Goal: Task Accomplishment & Management: Use online tool/utility

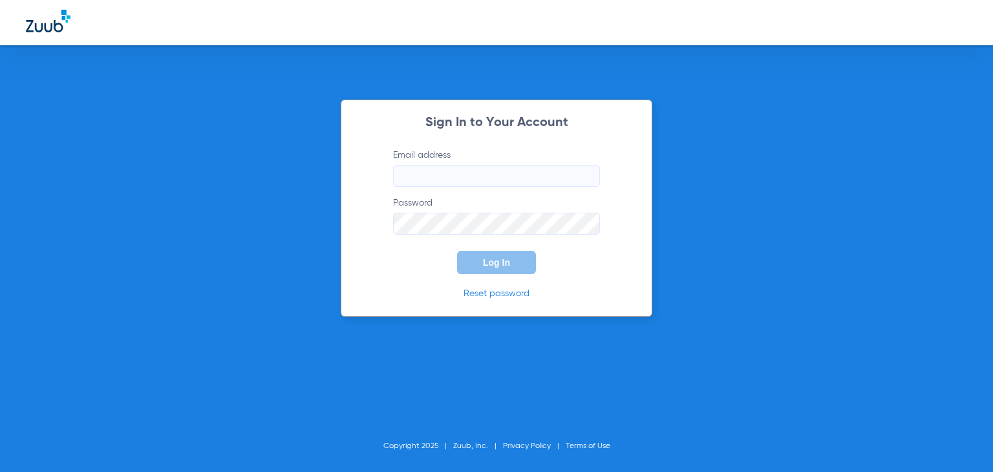
type input "[EMAIL_ADDRESS][DOMAIN_NAME]"
click at [493, 270] on button "Log In" at bounding box center [496, 262] width 79 height 23
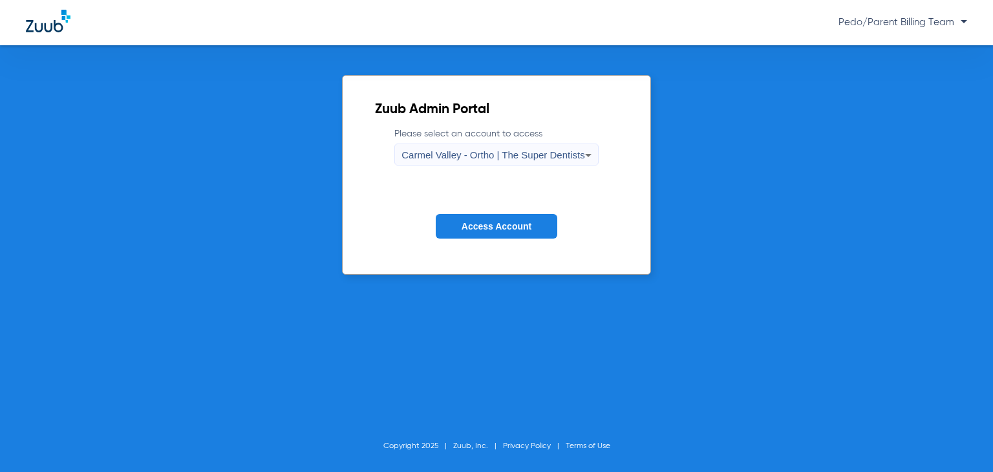
click at [524, 150] on span "Carmel Valley - Ortho | The Super Dentists" at bounding box center [493, 154] width 183 height 11
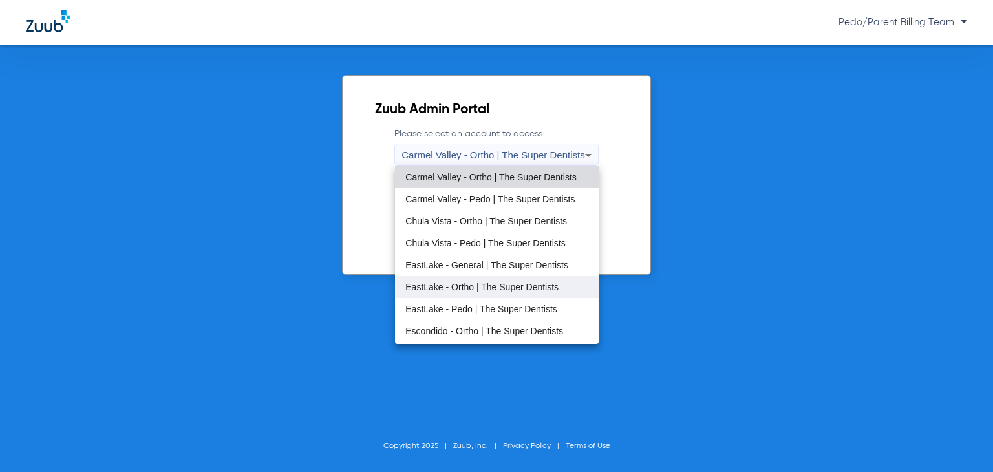
click at [461, 292] on mat-option "EastLake - Ortho | The Super Dentists" at bounding box center [497, 287] width 204 height 22
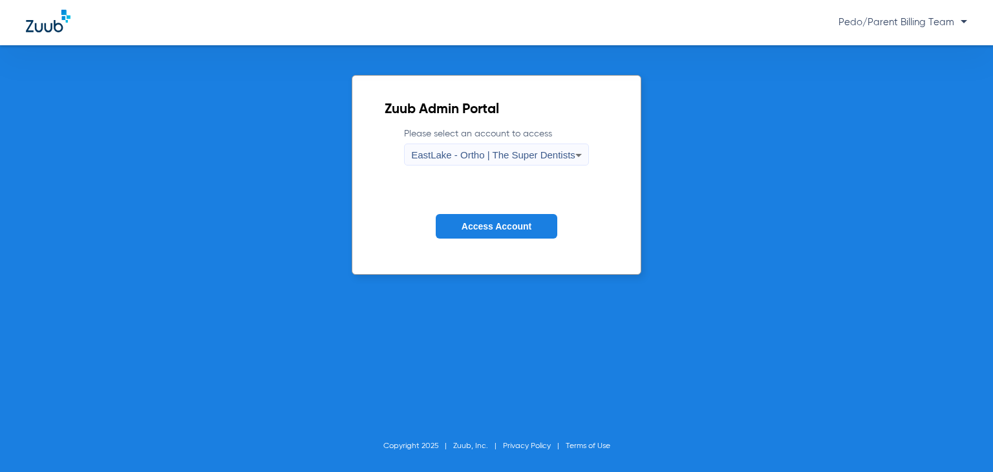
click at [457, 228] on button "Access Account" at bounding box center [497, 226] width 122 height 25
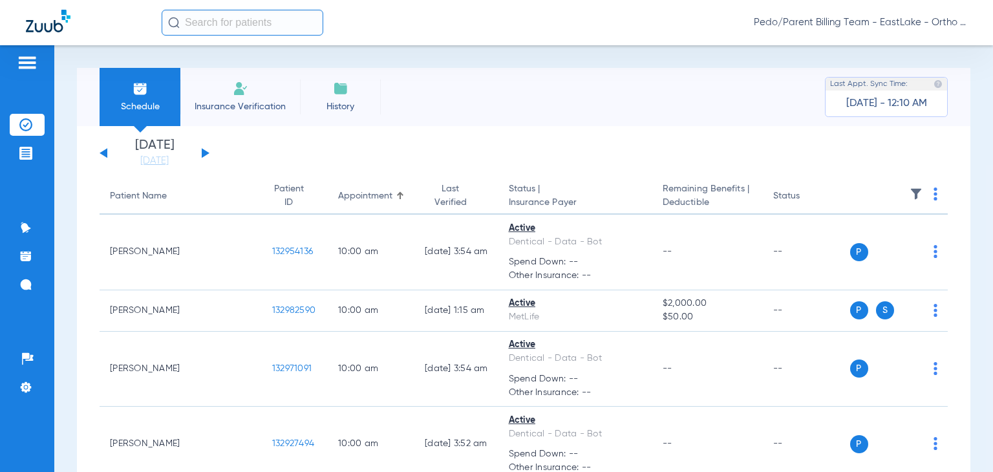
drag, startPoint x: 261, startPoint y: 17, endPoint x: 261, endPoint y: 1, distance: 16.2
click at [261, 16] on input "text" at bounding box center [243, 23] width 162 height 26
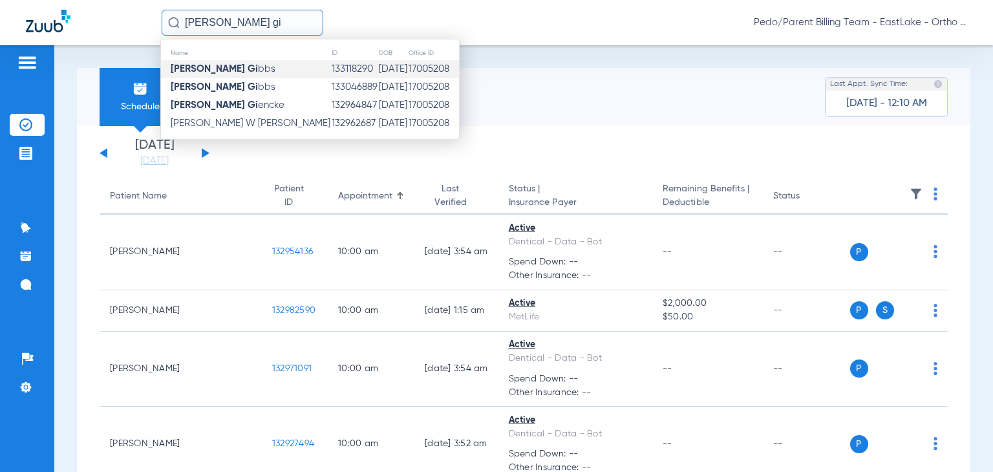
type input "[PERSON_NAME] gi"
click at [250, 68] on td "[PERSON_NAME] Gi bbs" at bounding box center [246, 69] width 170 height 18
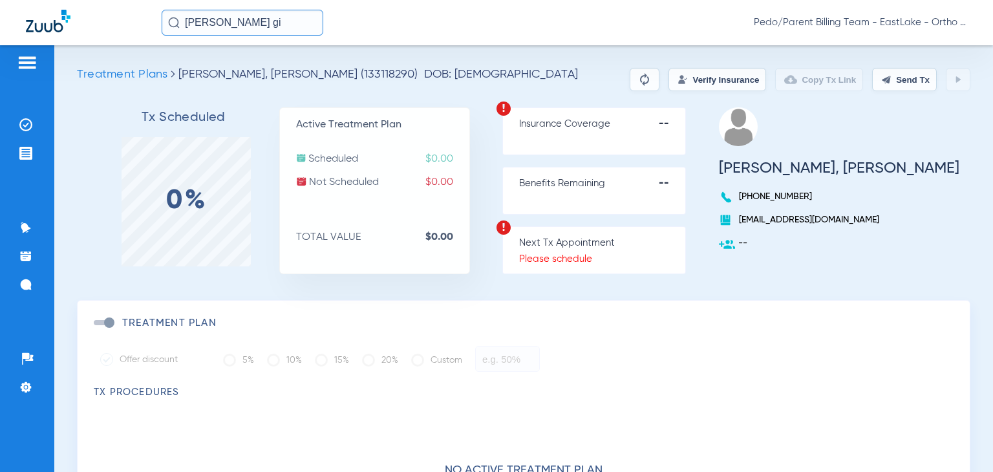
click at [705, 76] on button "Verify Insurance" at bounding box center [718, 79] width 98 height 23
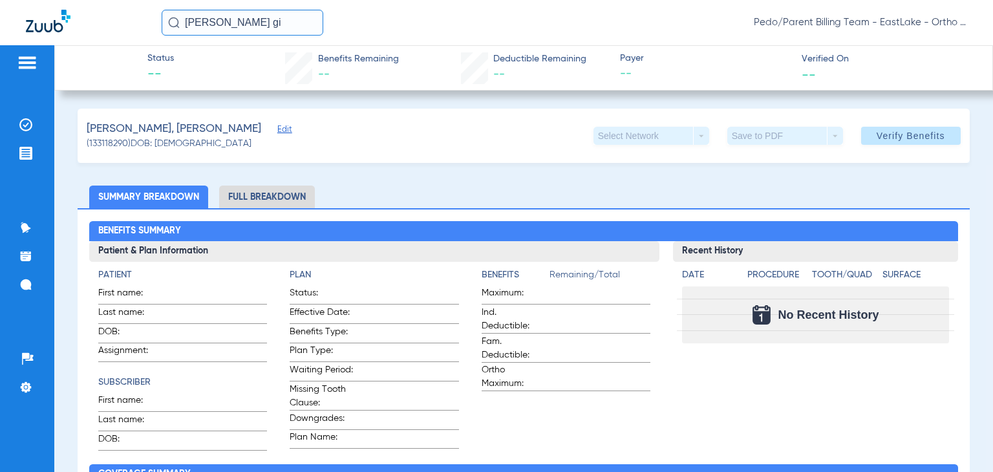
click at [274, 203] on li "Full Breakdown" at bounding box center [267, 197] width 96 height 23
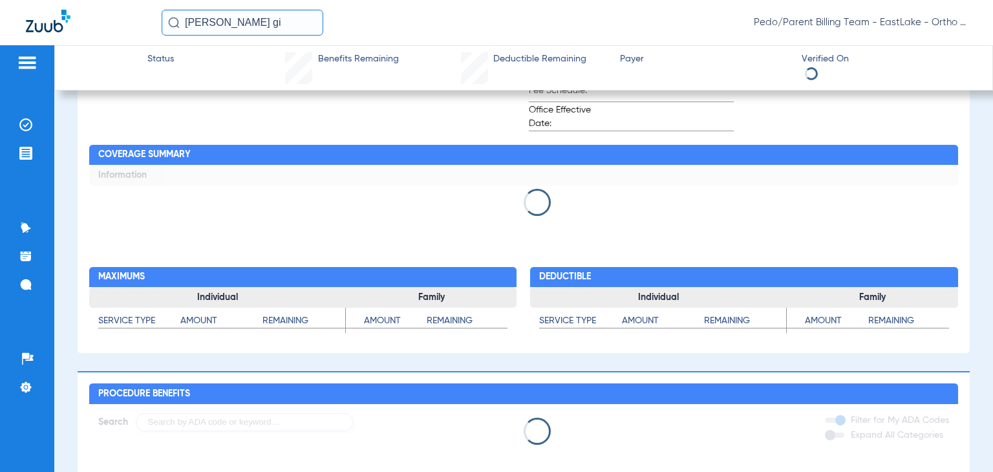
scroll to position [711, 0]
